Goal: Information Seeking & Learning: Learn about a topic

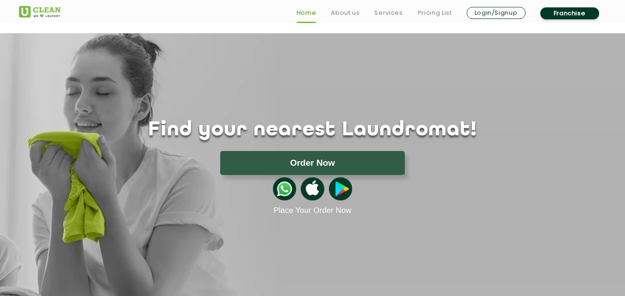
scroll to position [241, 0]
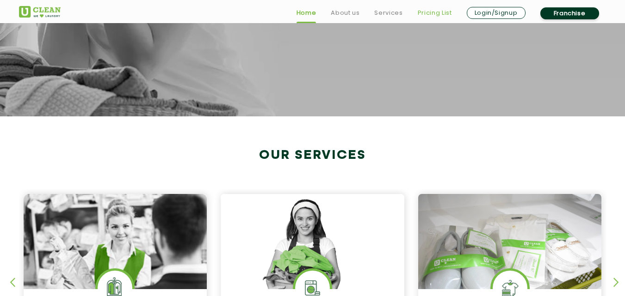
click at [427, 8] on link "Pricing List" at bounding box center [435, 12] width 34 height 11
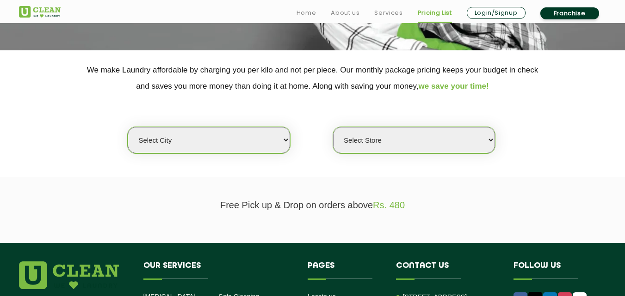
scroll to position [170, 0]
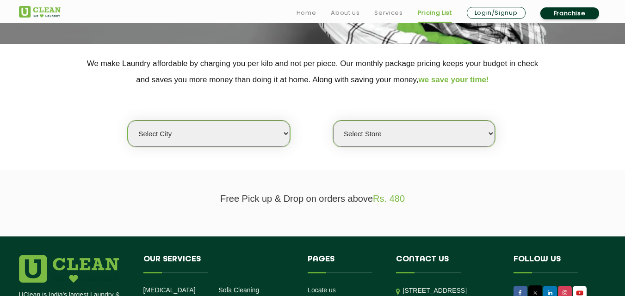
click at [241, 130] on select "Select city [GEOGRAPHIC_DATA] [GEOGRAPHIC_DATA] [GEOGRAPHIC_DATA] [GEOGRAPHIC_D…" at bounding box center [209, 134] width 162 height 26
select select "49"
click at [241, 130] on select "Select city [GEOGRAPHIC_DATA] [GEOGRAPHIC_DATA] [GEOGRAPHIC_DATA] [GEOGRAPHIC_D…" at bounding box center [209, 134] width 162 height 26
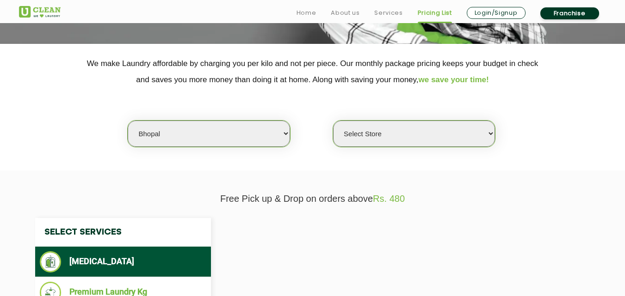
select select "0"
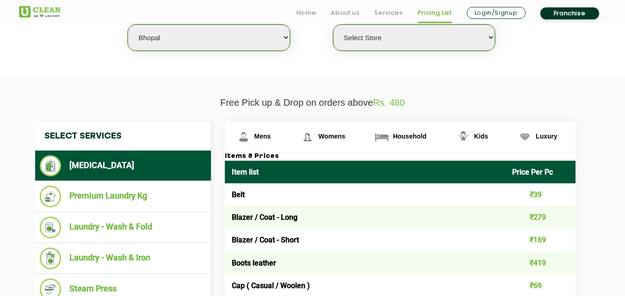
scroll to position [272, 0]
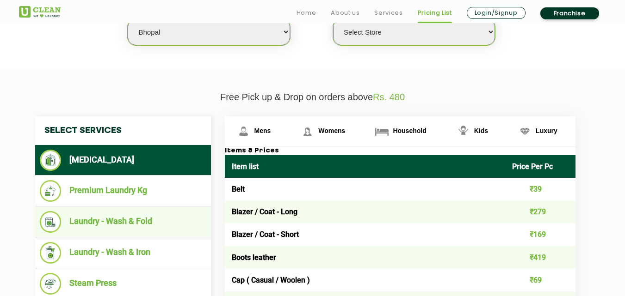
click at [177, 214] on li "Laundry - Wash & Fold" at bounding box center [123, 222] width 167 height 22
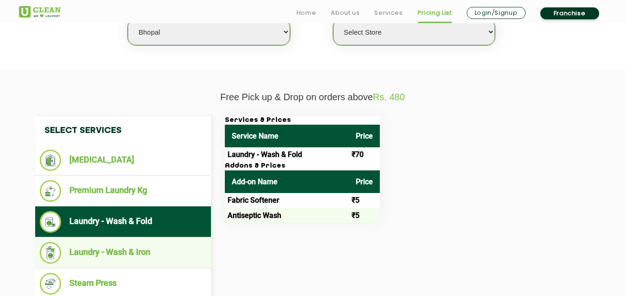
click at [147, 262] on li "Laundry - Wash & Iron" at bounding box center [123, 253] width 167 height 22
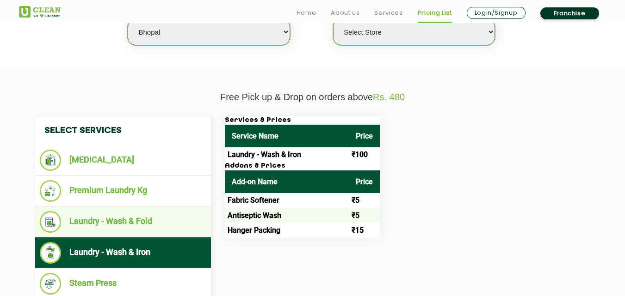
click at [196, 218] on li "Laundry - Wash & Fold" at bounding box center [123, 222] width 167 height 22
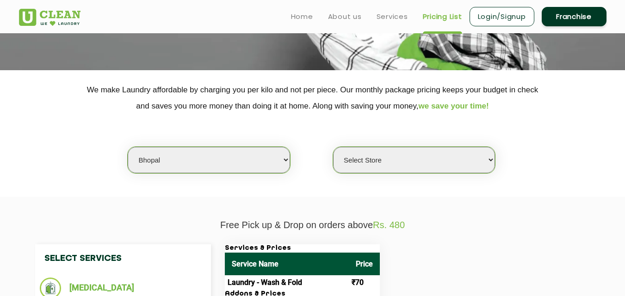
scroll to position [139, 0]
